Goal: Obtain resource: Download file/media

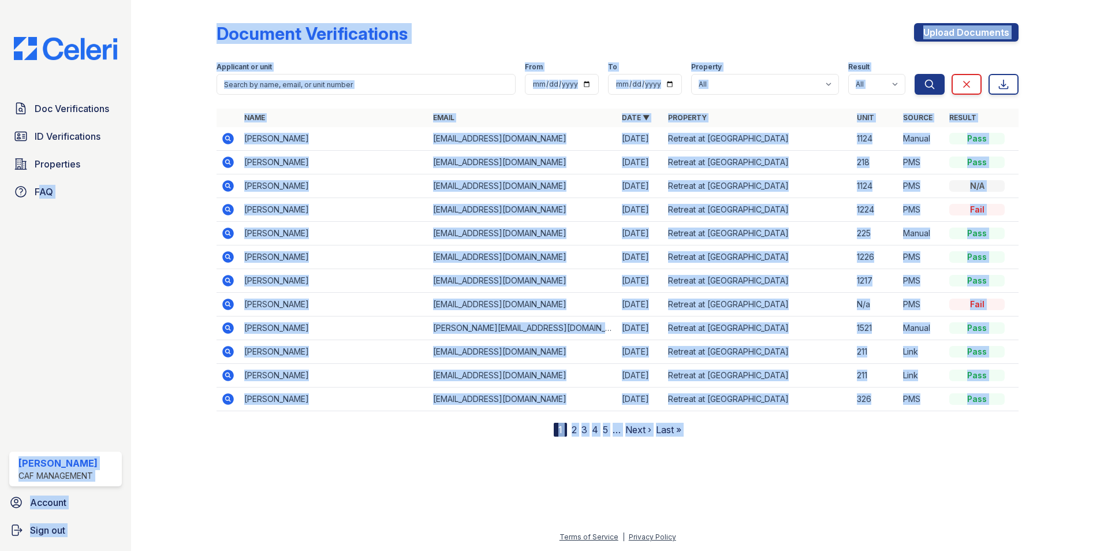
click at [221, 29] on div "Document Verifications" at bounding box center [312, 33] width 191 height 21
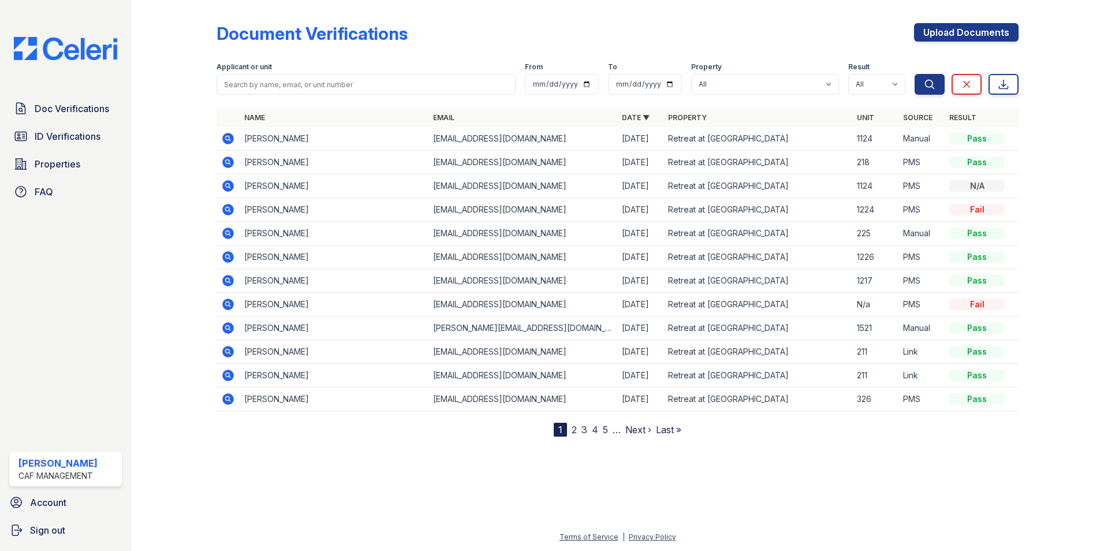
click at [230, 139] on icon at bounding box center [228, 139] width 12 height 12
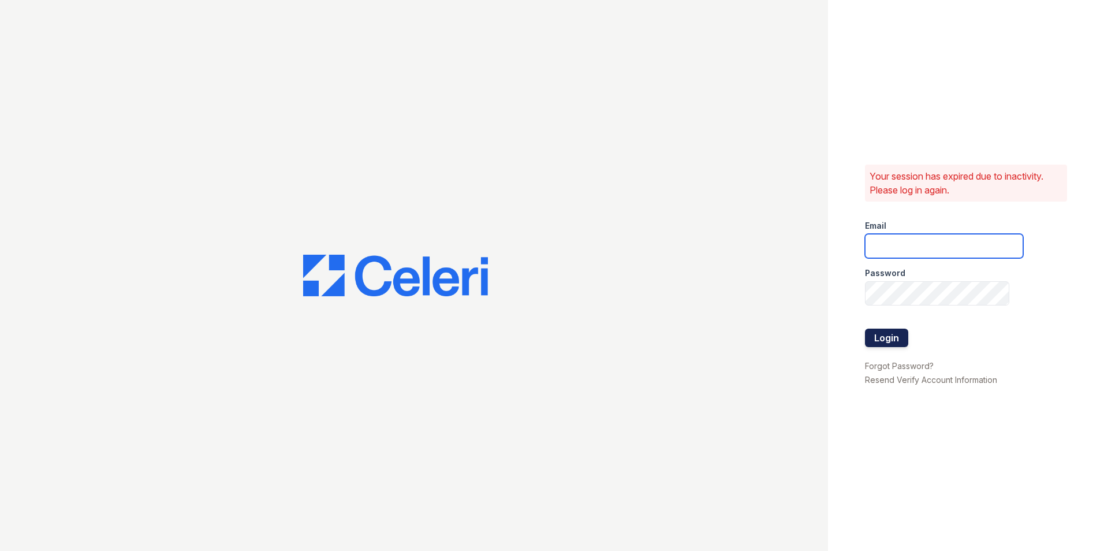
type input "[EMAIL_ADDRESS][DOMAIN_NAME]"
click at [893, 334] on button "Login" at bounding box center [886, 338] width 43 height 18
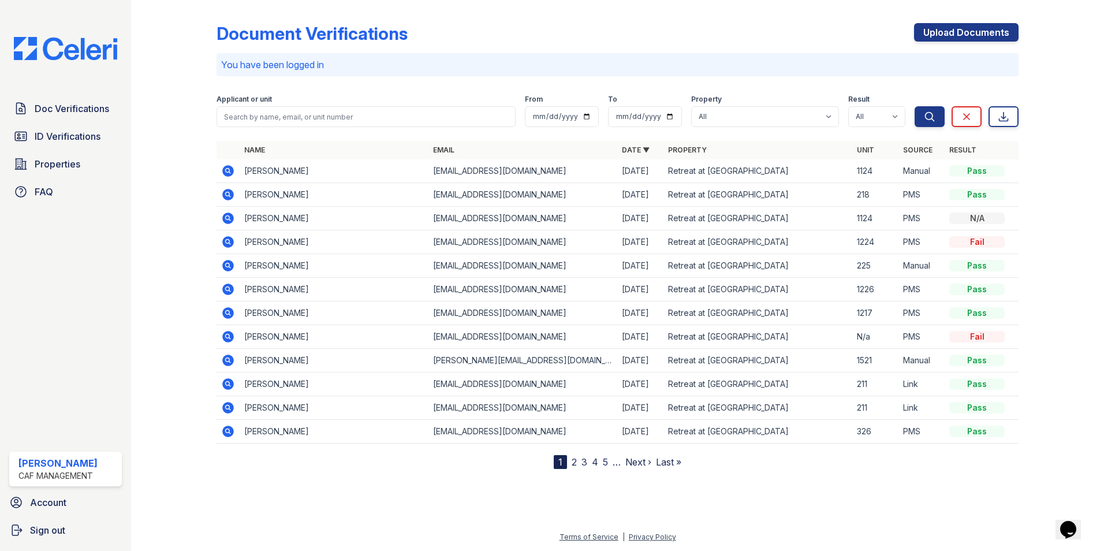
click at [222, 174] on icon at bounding box center [228, 171] width 14 height 14
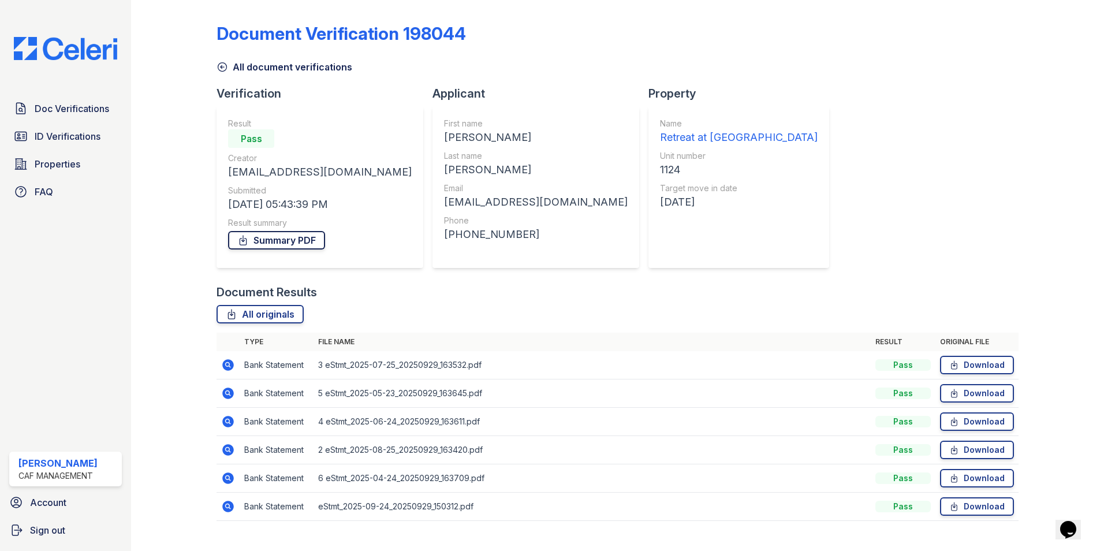
click at [311, 238] on link "Summary PDF" at bounding box center [276, 240] width 97 height 18
